Goal: Ask a question

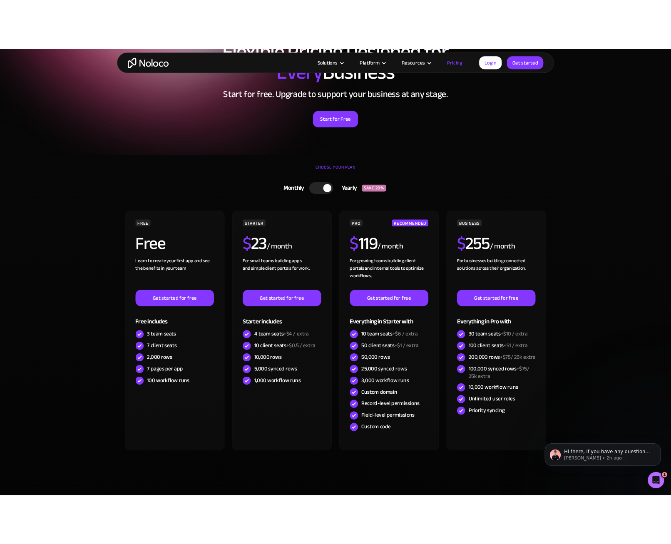
scroll to position [83, 0]
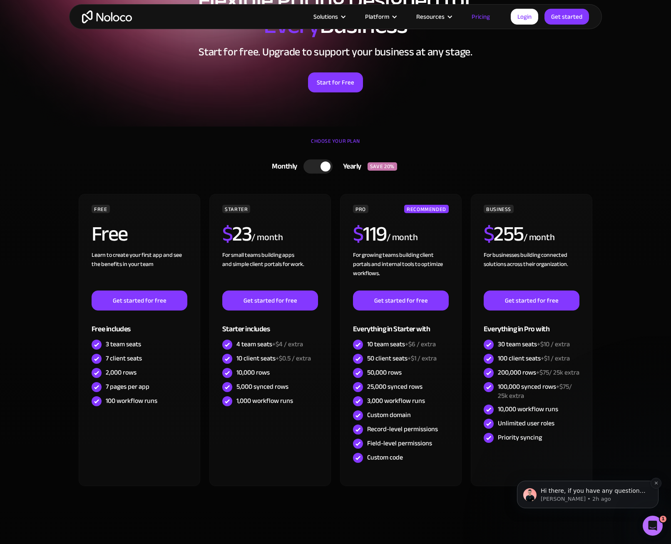
click at [587, 495] on p "[PERSON_NAME] • 2h ago" at bounding box center [593, 498] width 107 height 7
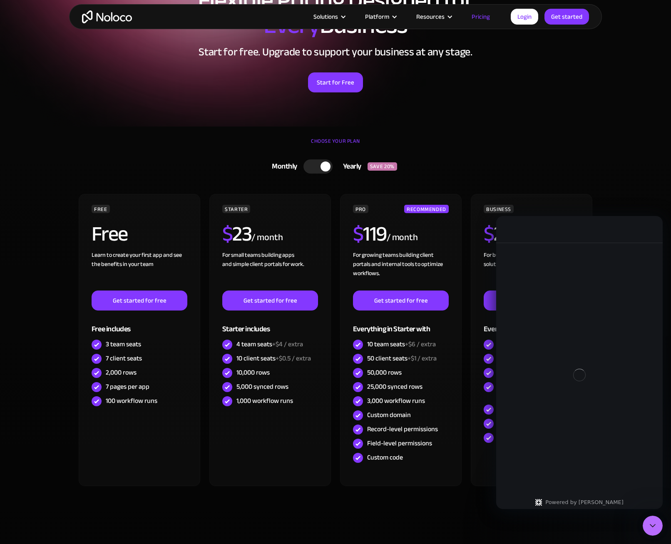
scroll to position [0, 0]
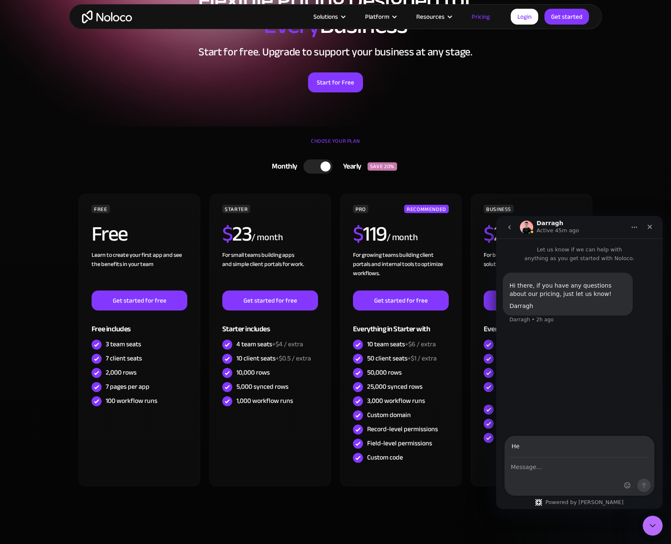
type input "H"
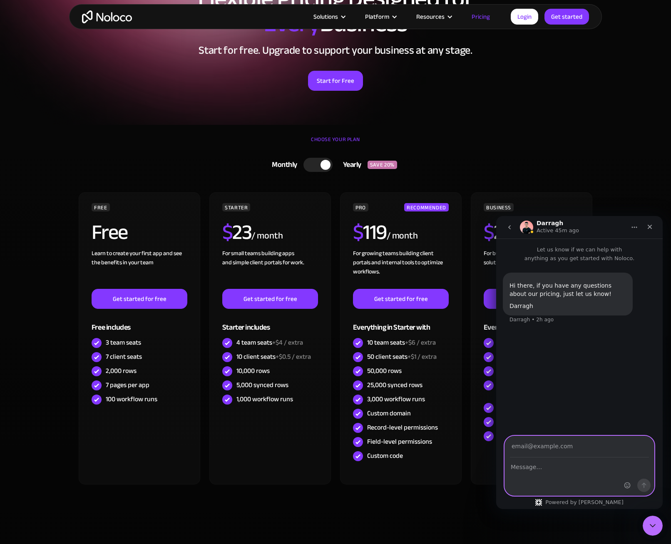
click at [562, 465] on textarea "Message…" at bounding box center [579, 465] width 149 height 14
type textarea "Hello"
click at [547, 446] on input "Your email" at bounding box center [579, 446] width 139 height 21
type input "josh@aisyst.ai"
click at [643, 483] on icon "Send a message…" at bounding box center [643, 485] width 7 height 7
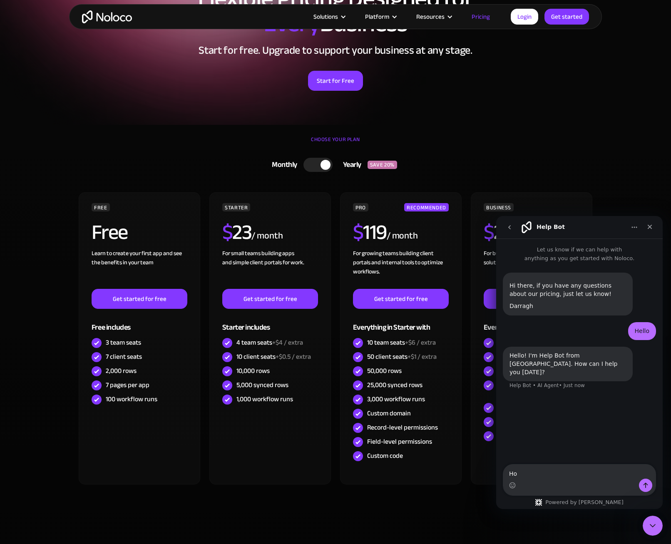
type textarea "H"
type textarea "What tier do I need to setup a Supabase database?"
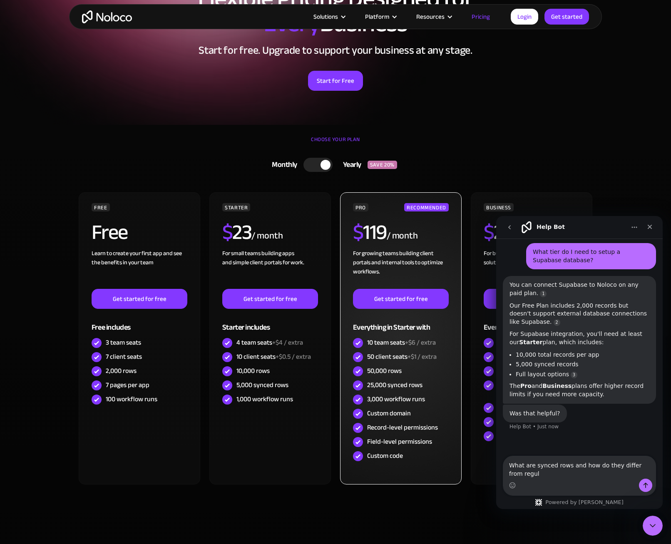
scroll to position [135, 0]
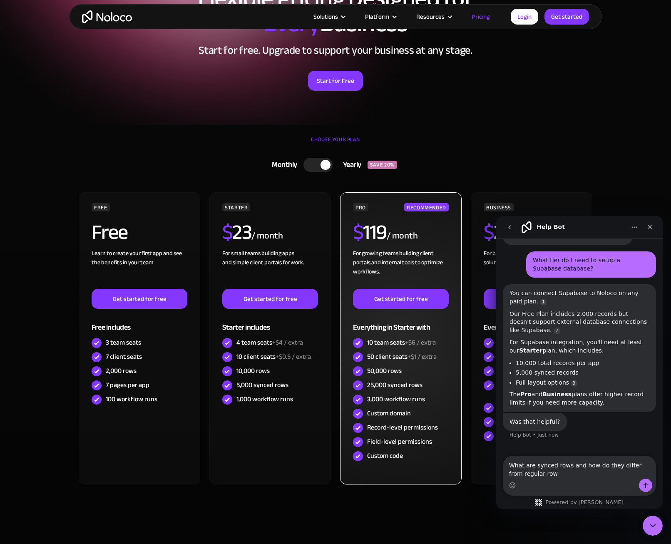
type textarea "What are synced rows and how do they differ from regular rows"
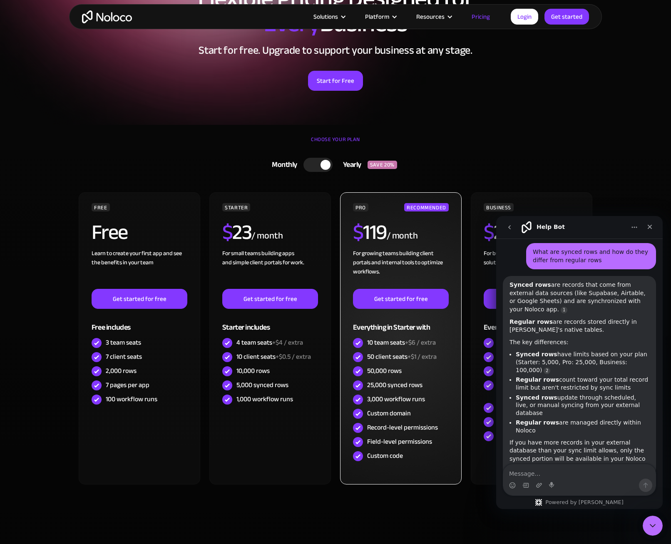
scroll to position [336, 0]
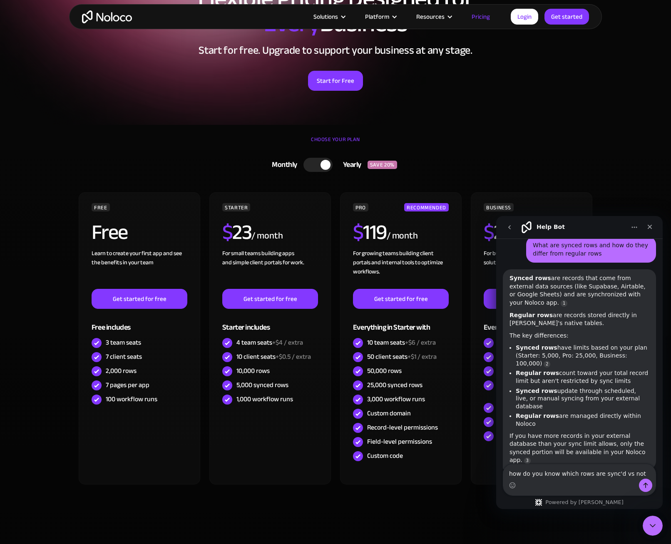
type textarea "how do you know which rows are sync'd vs not?"
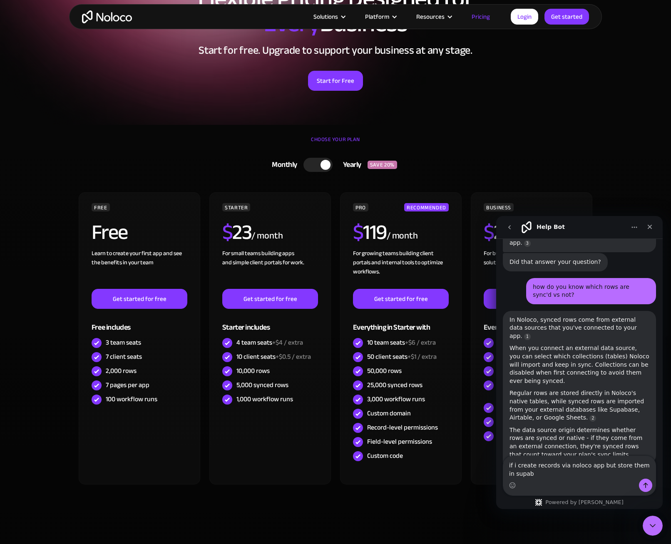
scroll to position [545, 0]
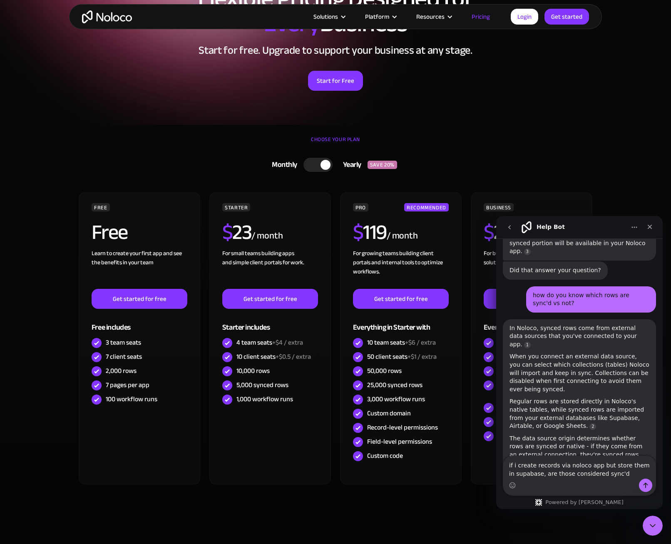
type textarea "if i create records via noloco app but store them in supabase, are those consid…"
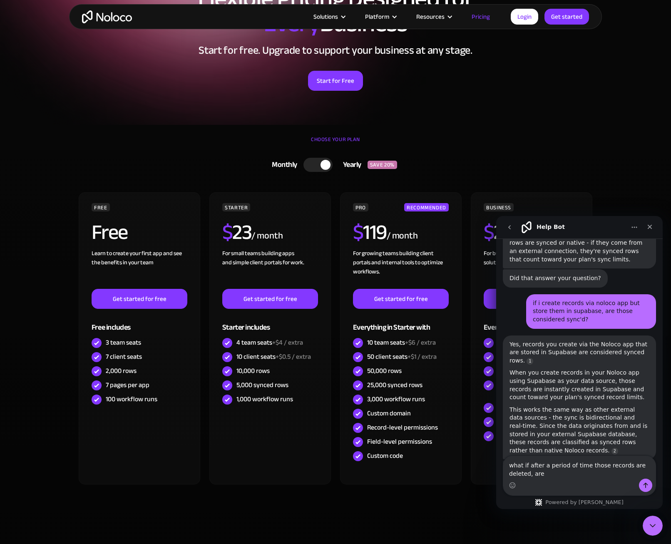
scroll to position [740, 0]
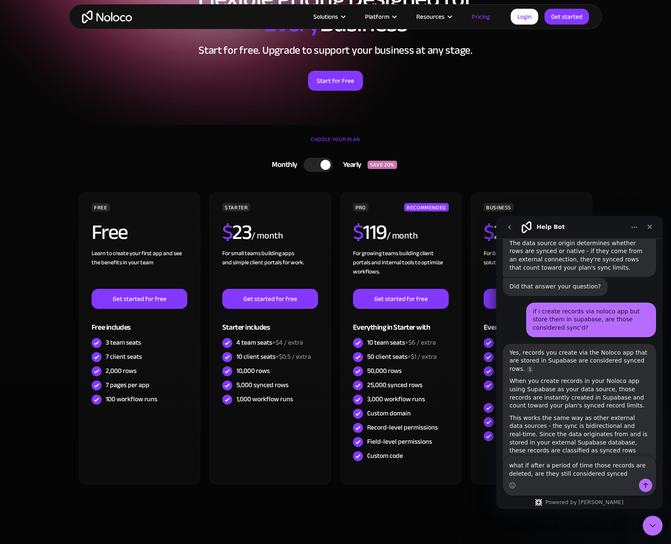
type textarea "what if after a period of time those records are deleted, are they still consid…"
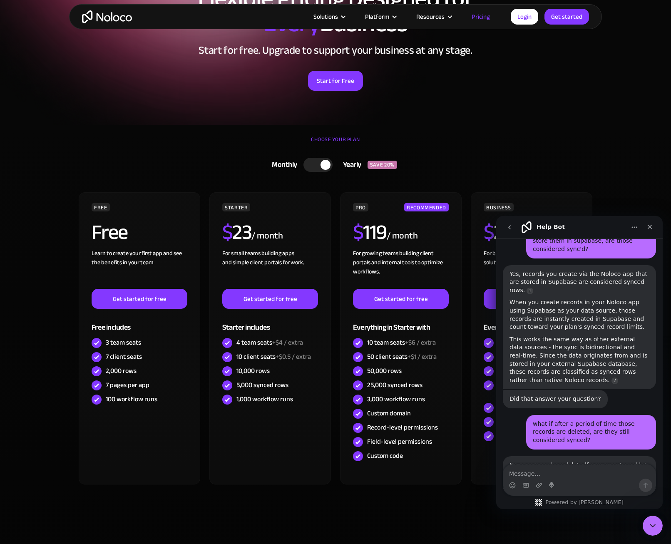
scroll to position [932, 0]
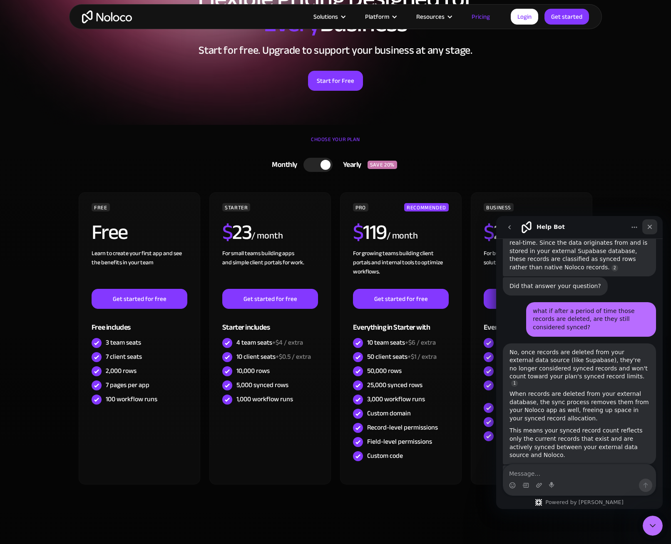
click at [649, 229] on icon "Close" at bounding box center [649, 226] width 7 height 7
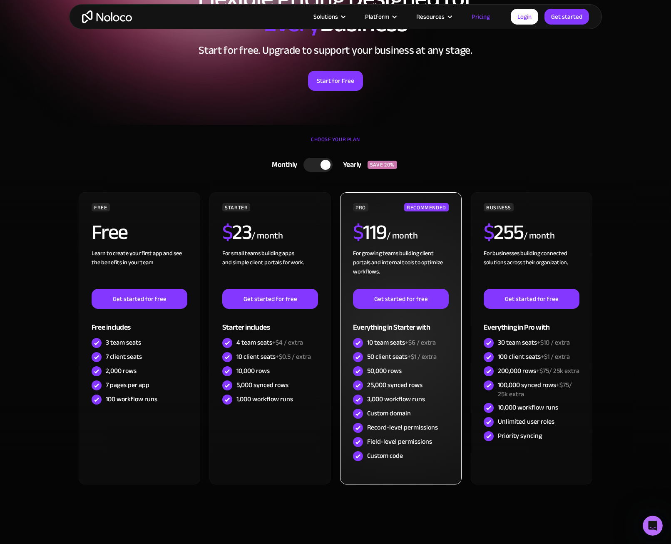
scroll to position [881, 0]
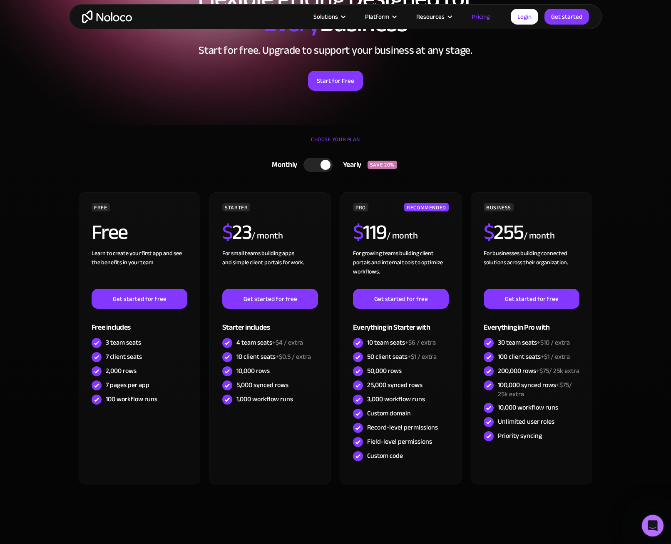
click at [657, 530] on div "Open Intercom Messenger" at bounding box center [650, 524] width 27 height 27
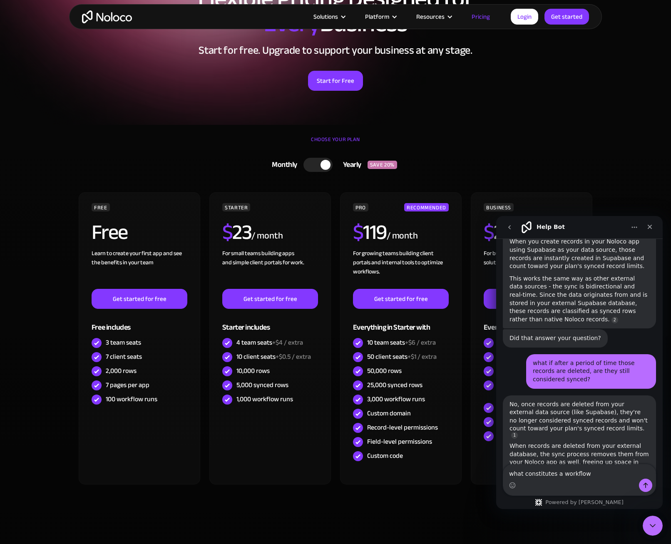
type textarea "what constitutes a workflow?"
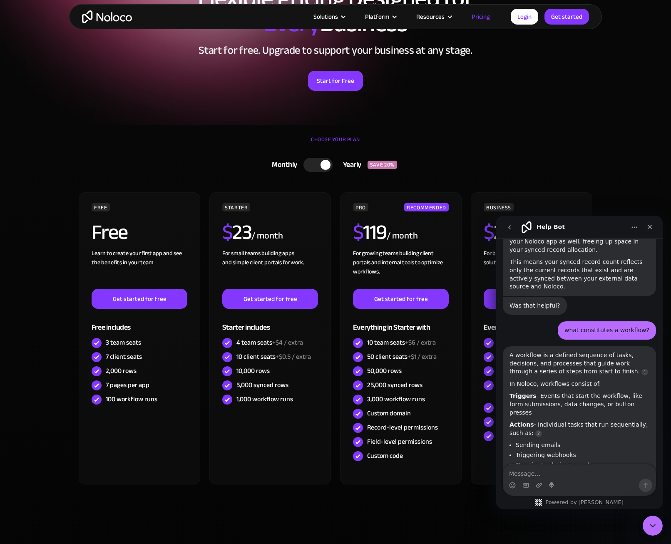
scroll to position [1115, 0]
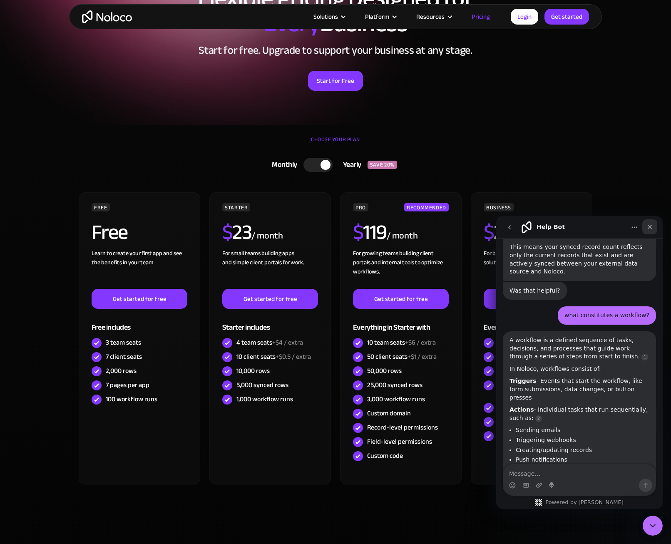
click at [647, 226] on icon "Close" at bounding box center [649, 226] width 7 height 7
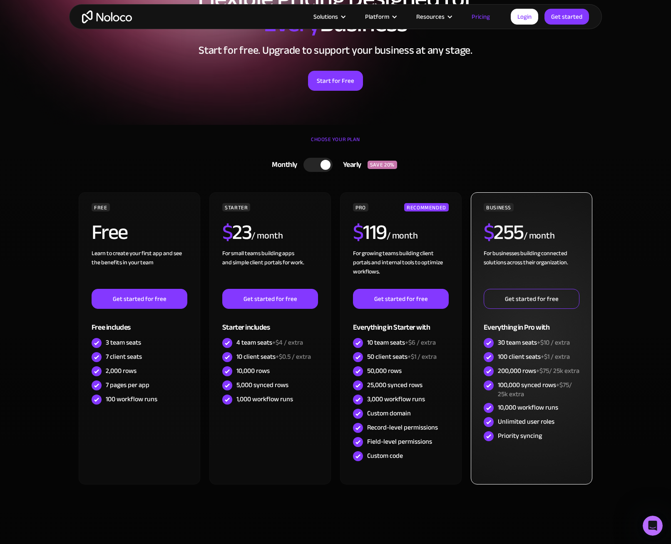
click at [516, 306] on link "Get started for free" at bounding box center [531, 299] width 96 height 20
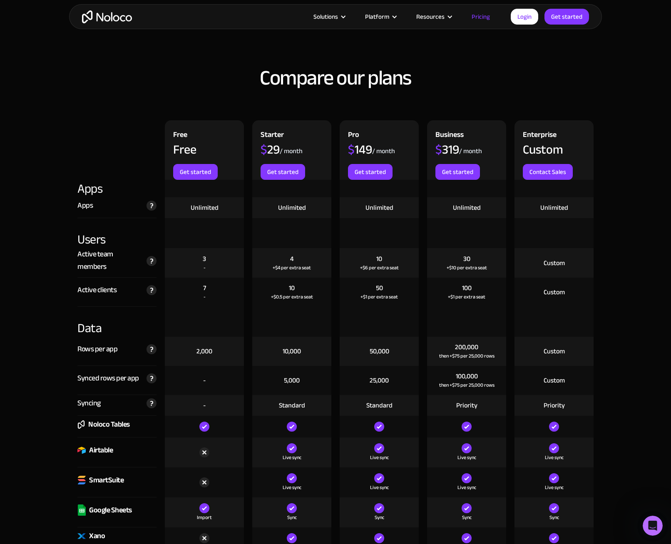
scroll to position [832, 0]
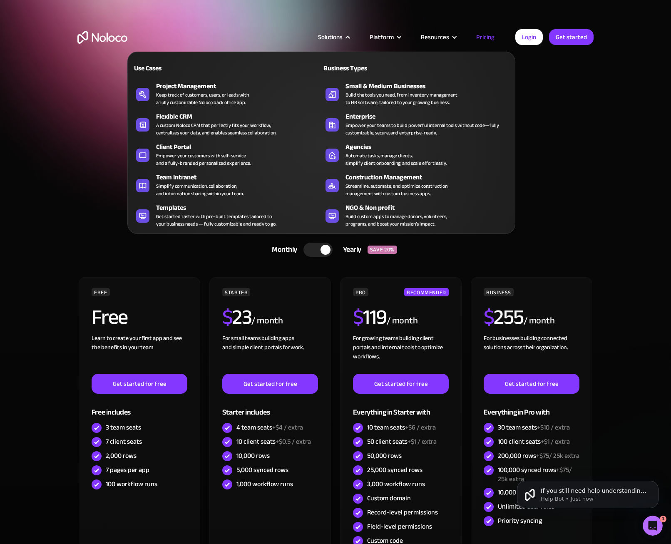
scroll to position [0, 0]
